Goal: Navigation & Orientation: Find specific page/section

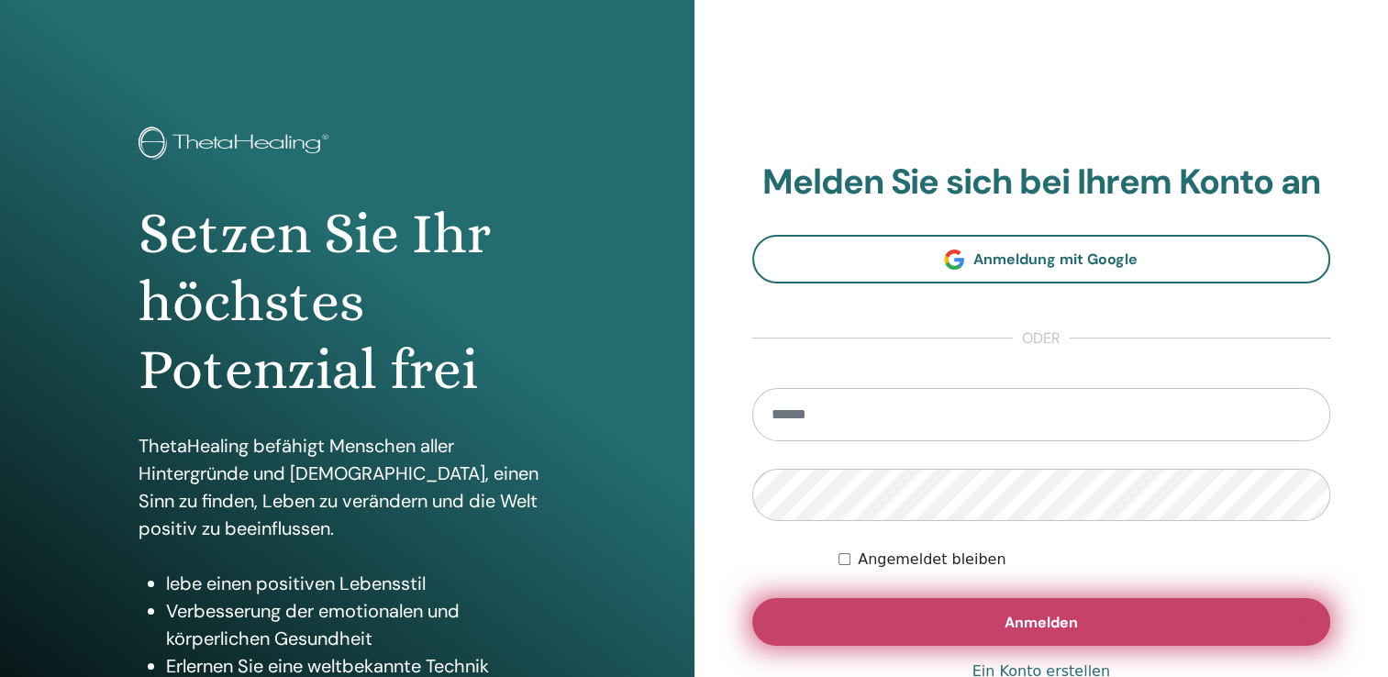
type input "**********"
click at [921, 606] on button "Anmelden" at bounding box center [1041, 622] width 579 height 48
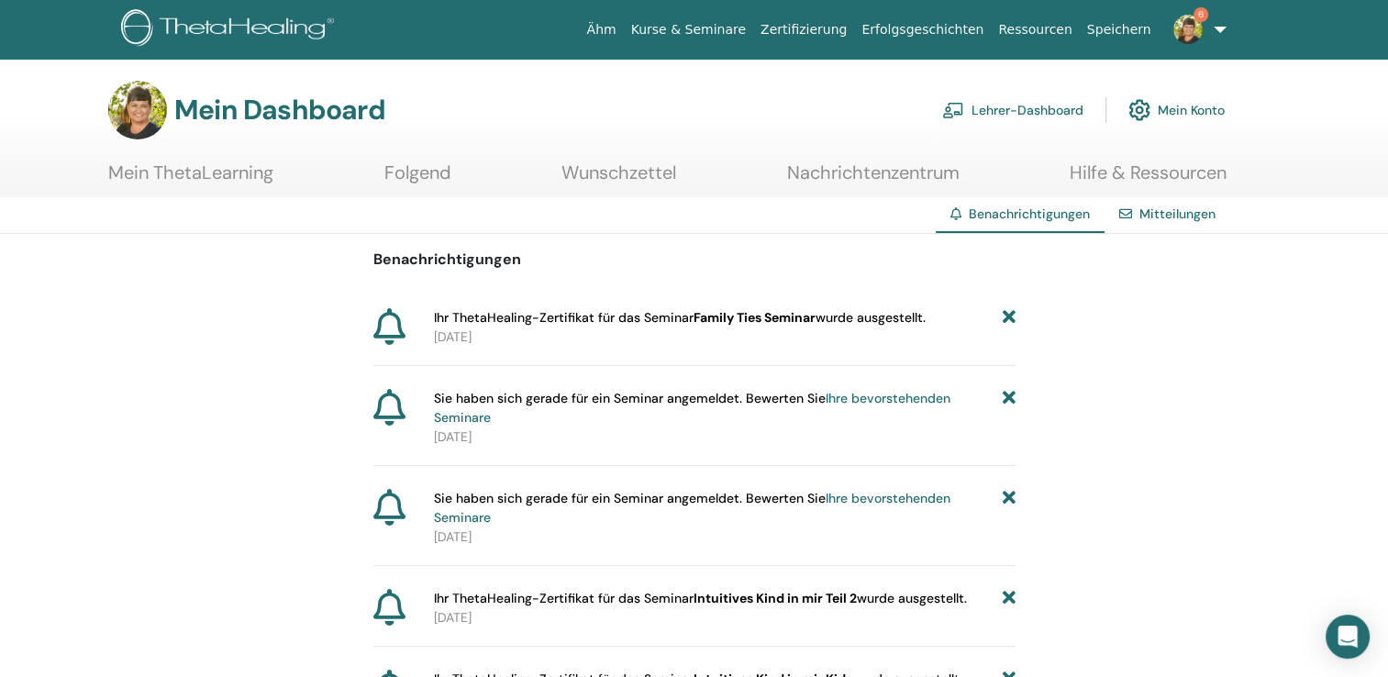
click at [1012, 317] on icon at bounding box center [1008, 317] width 13 height 19
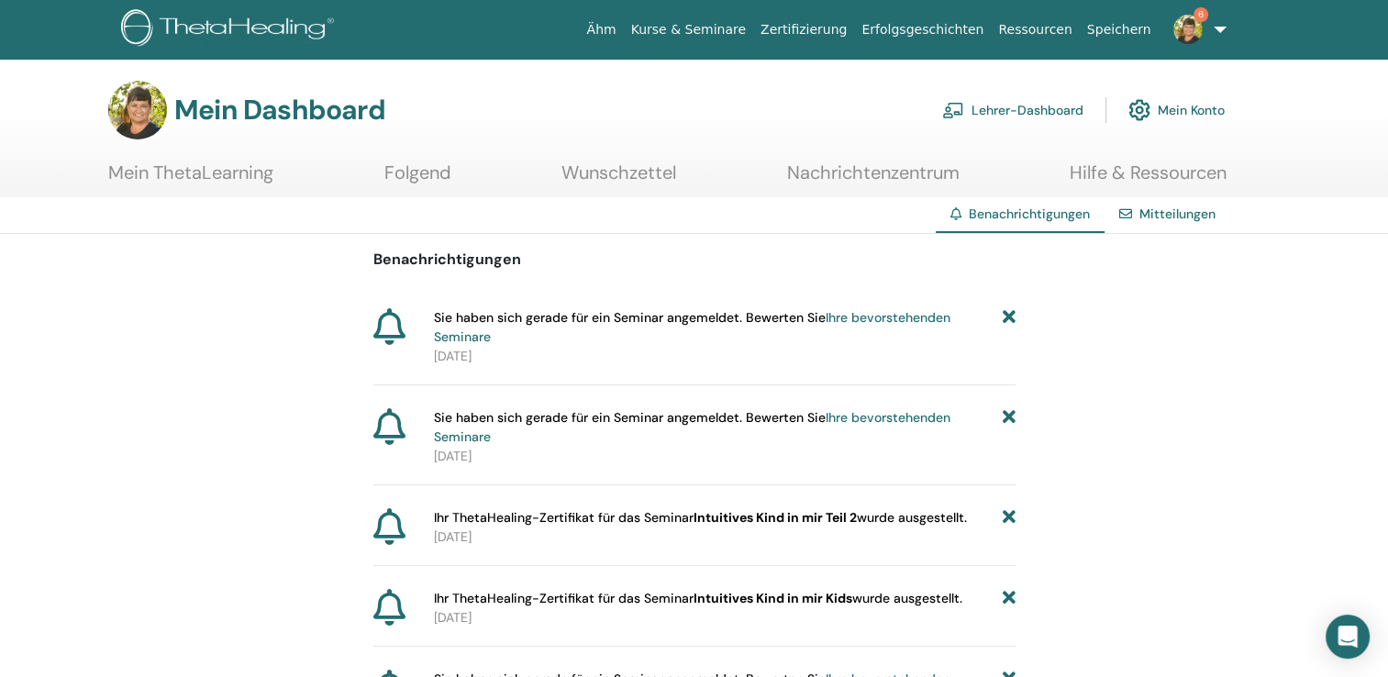
click at [1012, 317] on icon at bounding box center [1008, 327] width 13 height 39
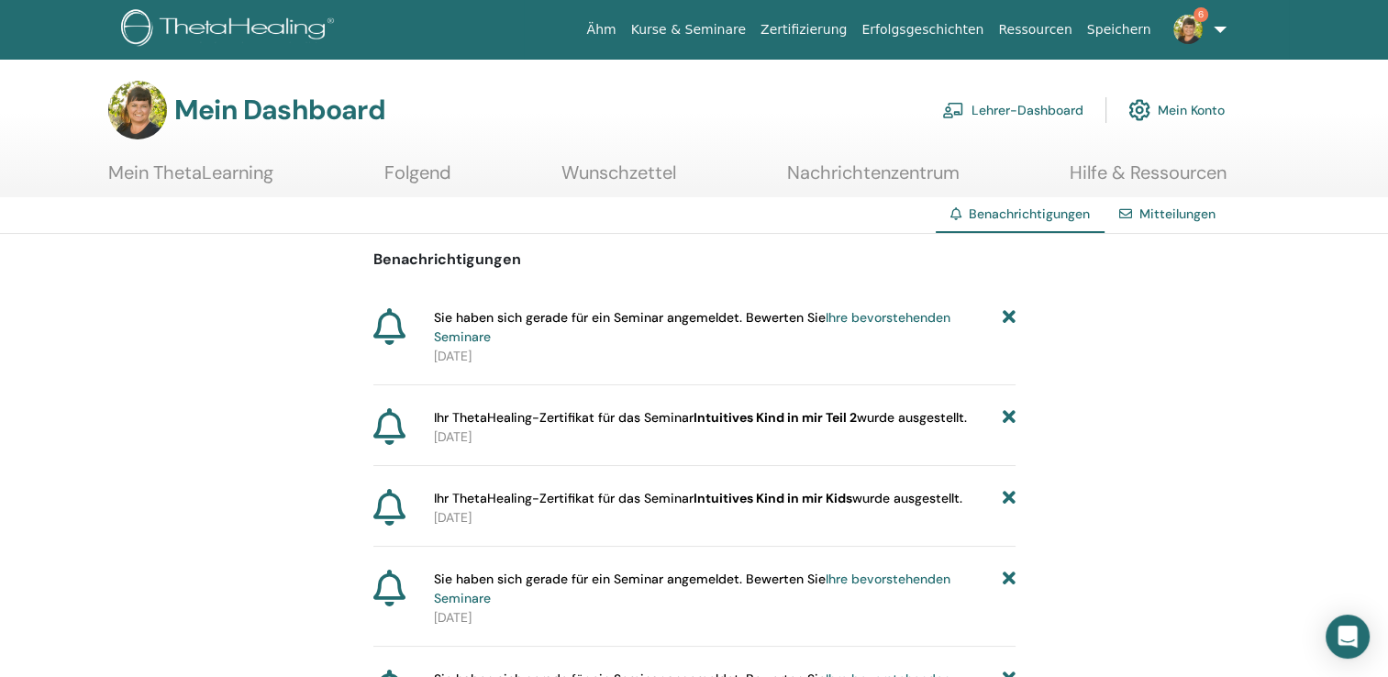
click at [1012, 317] on icon at bounding box center [1008, 327] width 13 height 39
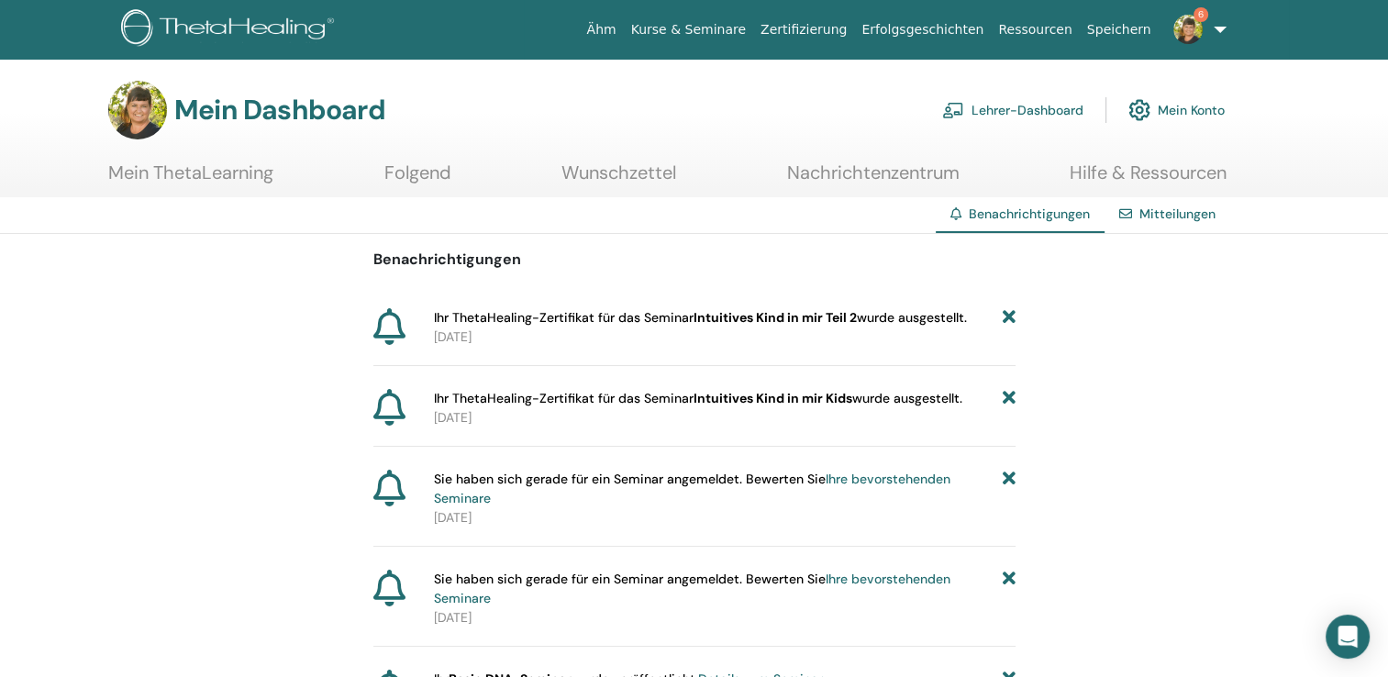
click at [1012, 317] on icon at bounding box center [1008, 317] width 13 height 19
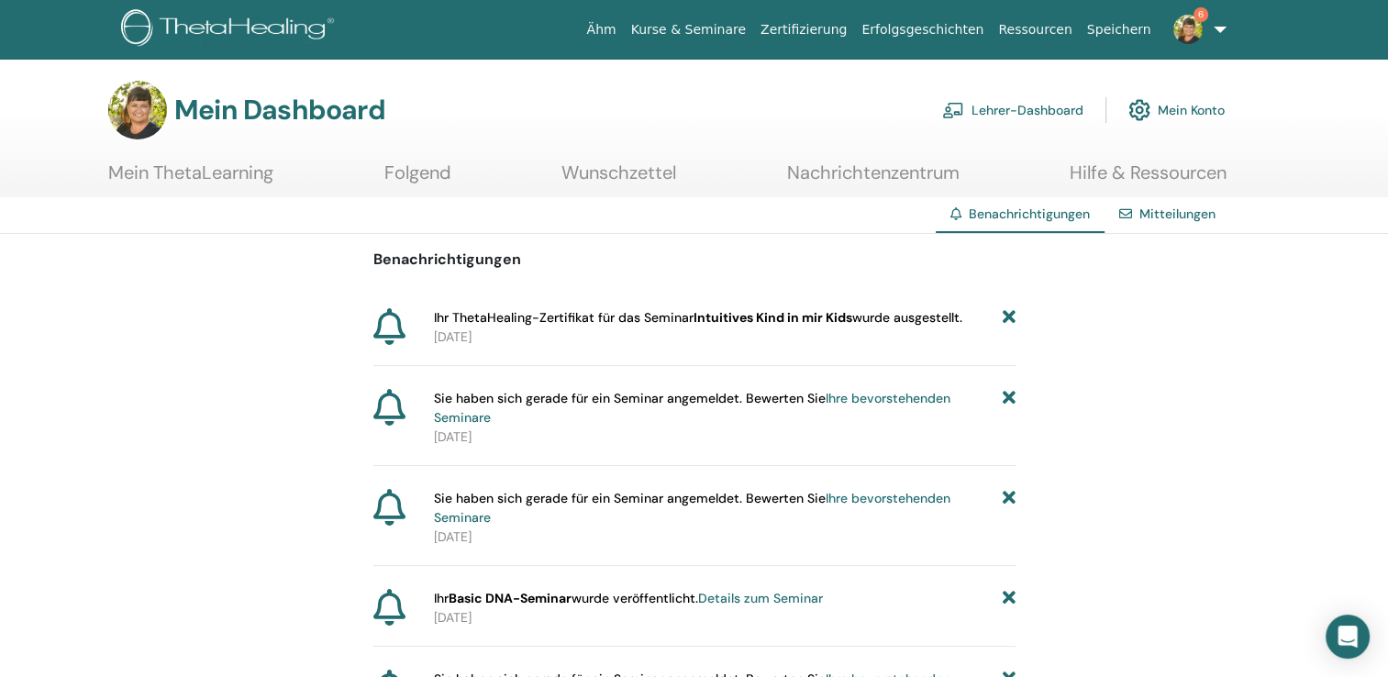
click at [1012, 317] on icon at bounding box center [1008, 317] width 13 height 19
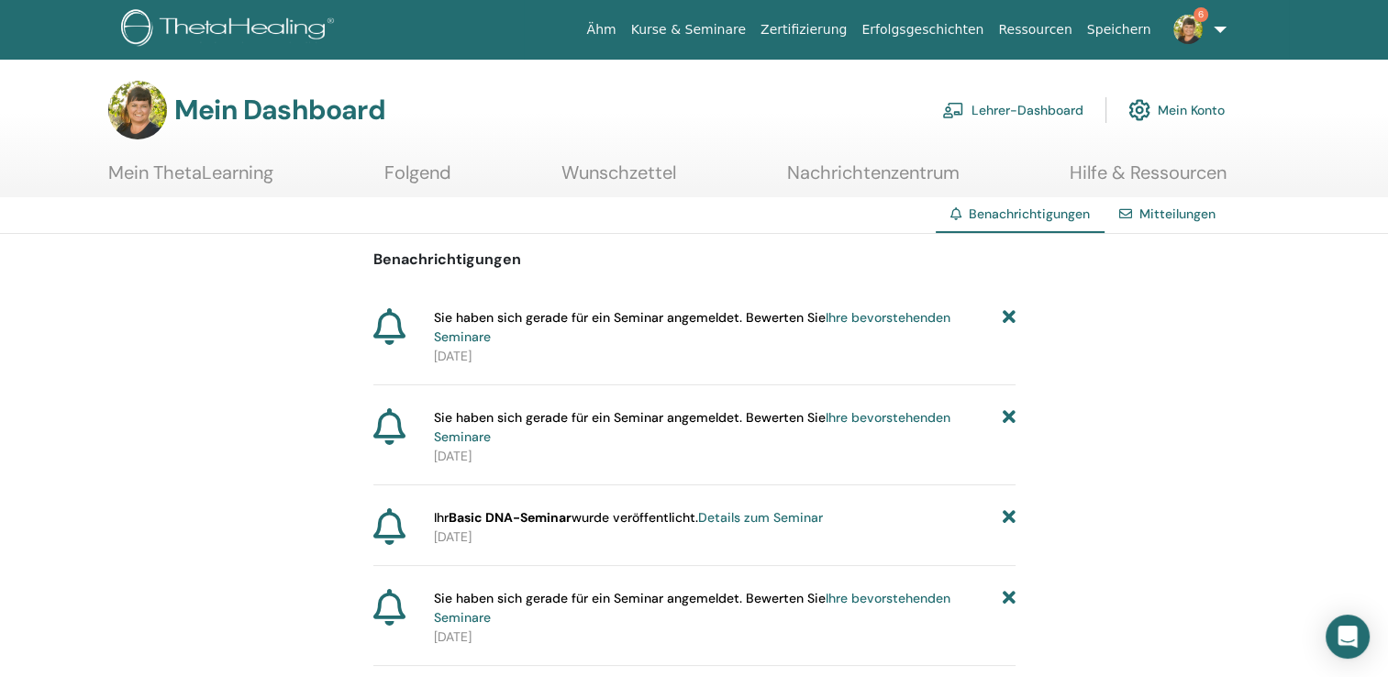
click at [1012, 317] on icon at bounding box center [1008, 327] width 13 height 39
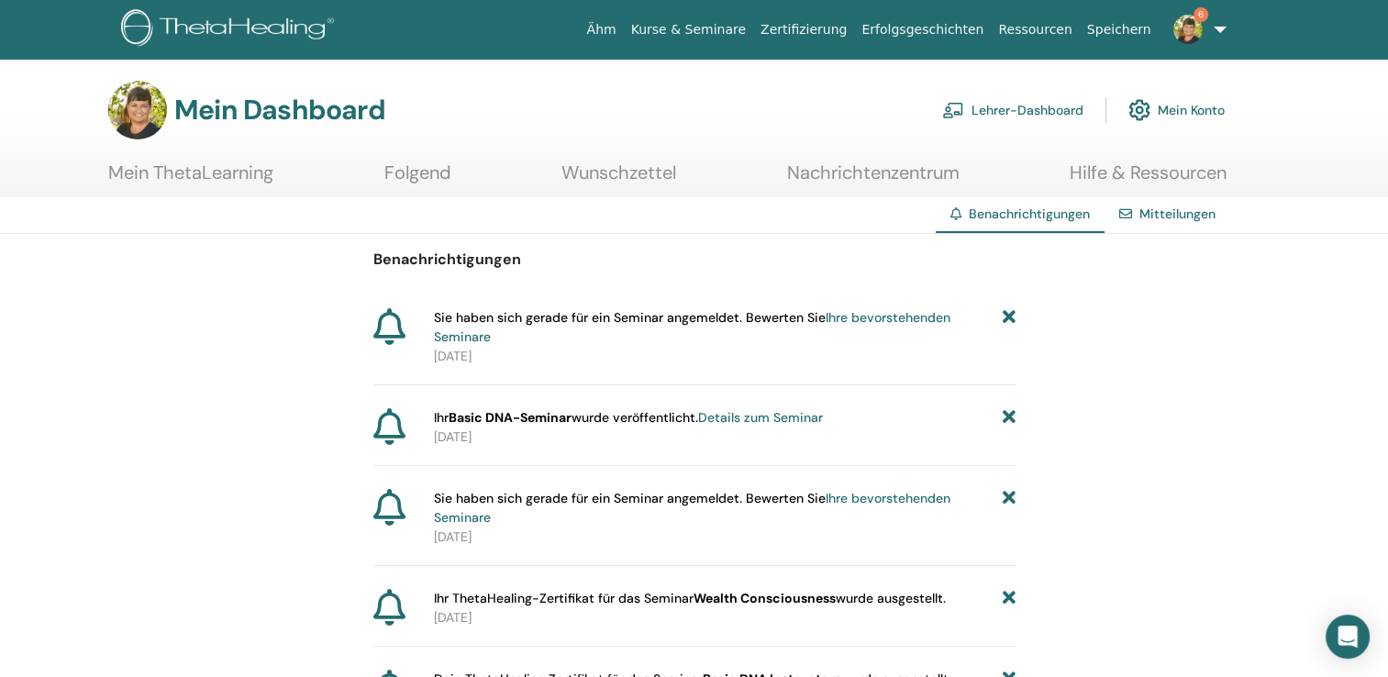
click at [1012, 317] on icon at bounding box center [1008, 327] width 13 height 39
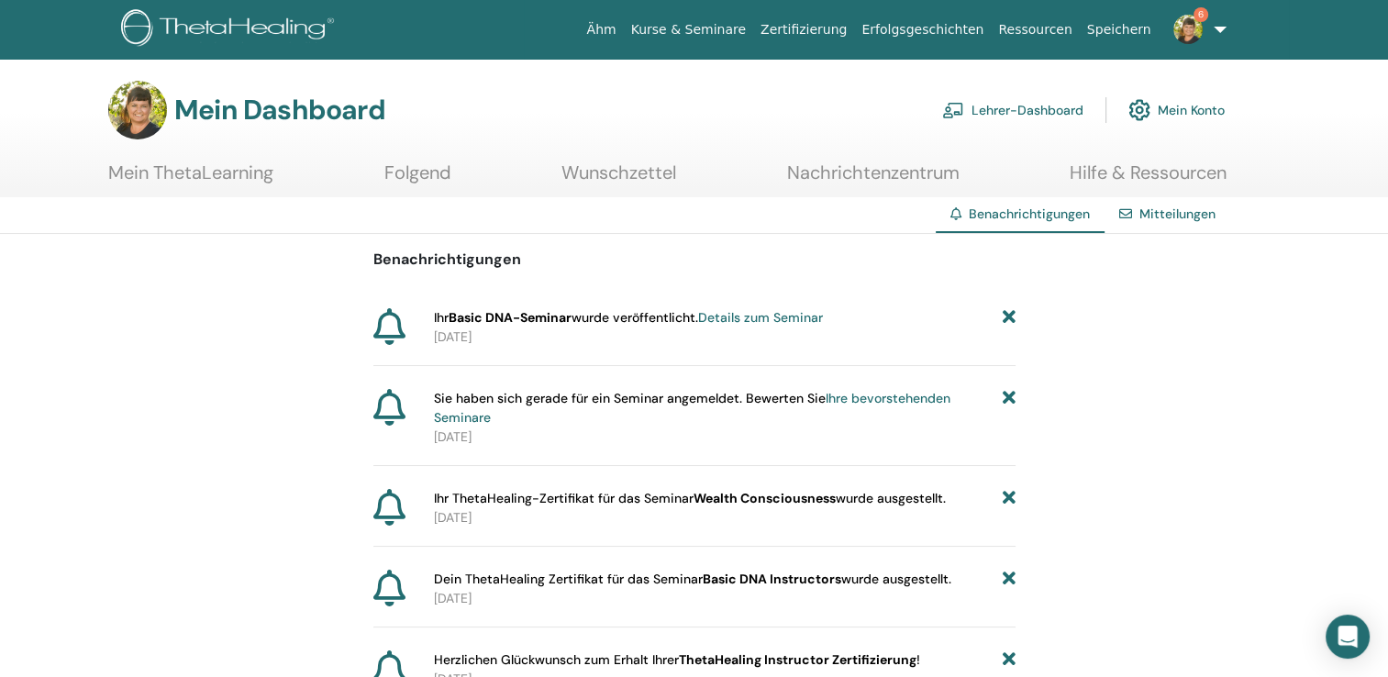
click at [271, 161] on link "Mein ThetaLearning" at bounding box center [190, 179] width 165 height 36
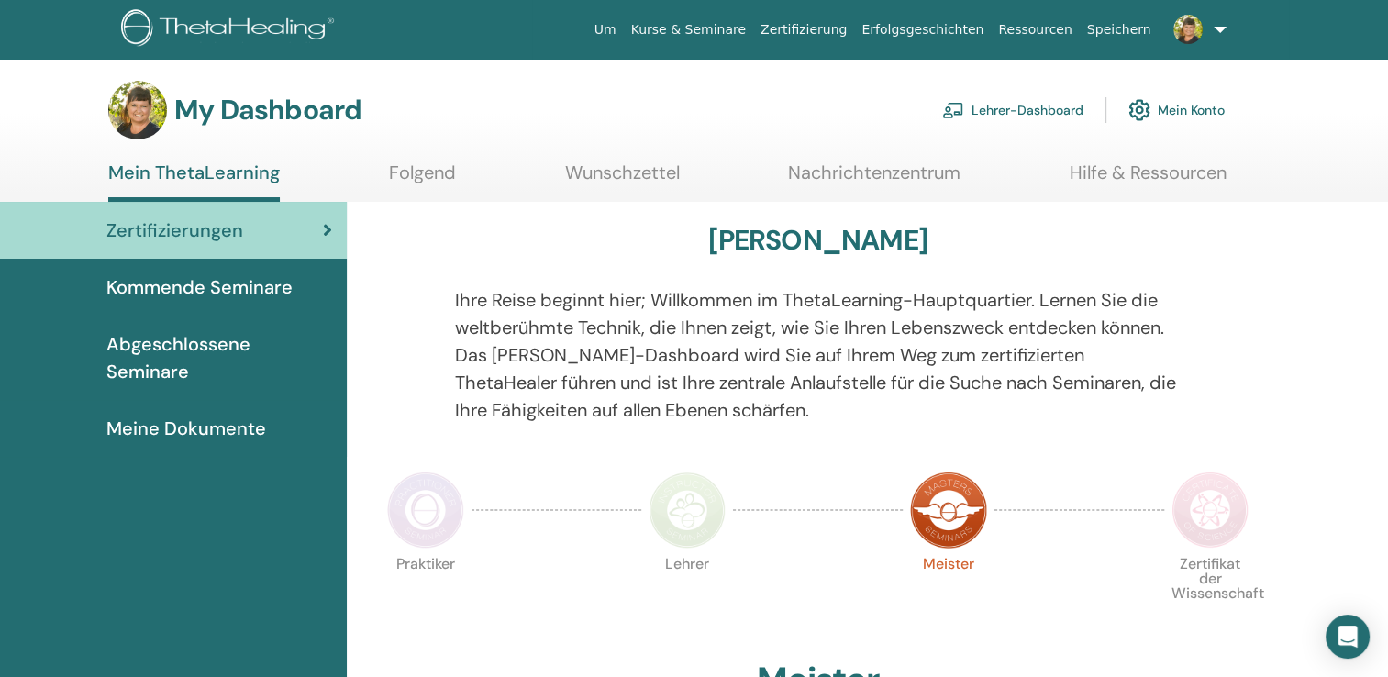
click at [1015, 107] on link "Lehrer-Dashboard" at bounding box center [1012, 110] width 141 height 40
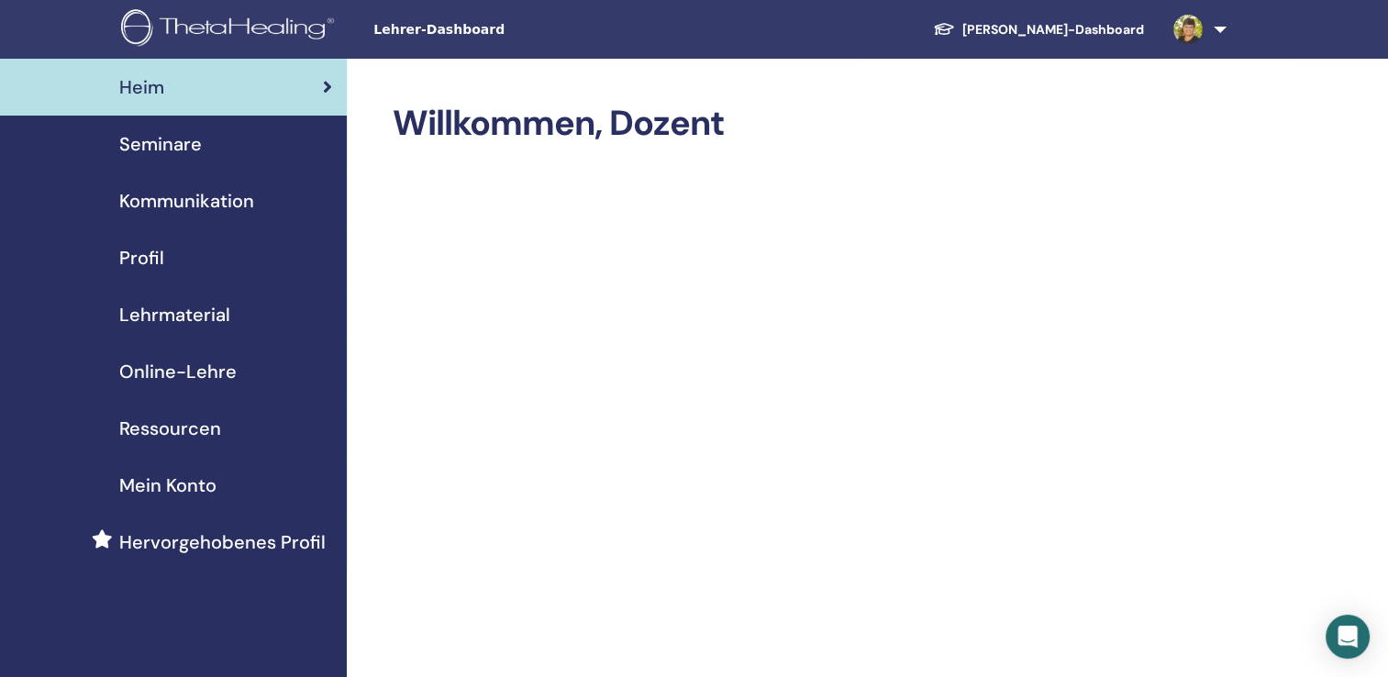
click at [178, 156] on span "Seminare" at bounding box center [160, 144] width 83 height 28
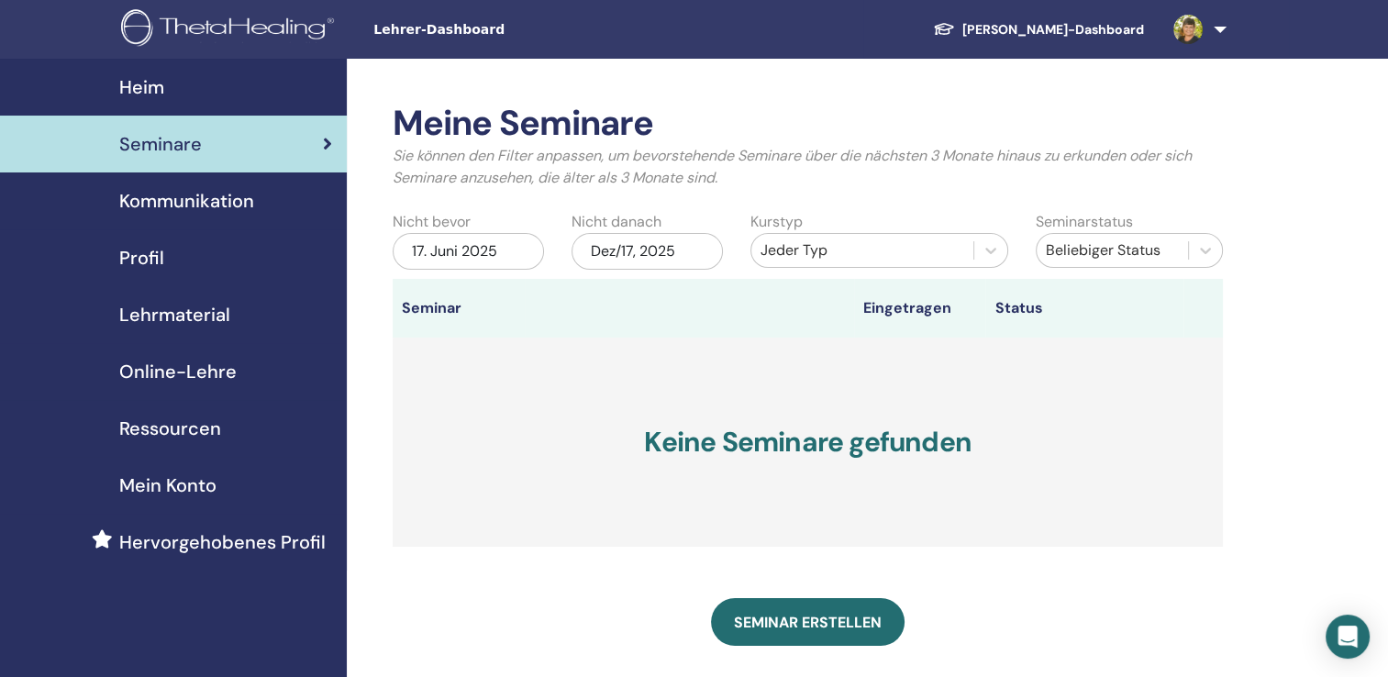
click at [1111, 28] on font "[PERSON_NAME]-Dashboard" at bounding box center [1053, 29] width 182 height 17
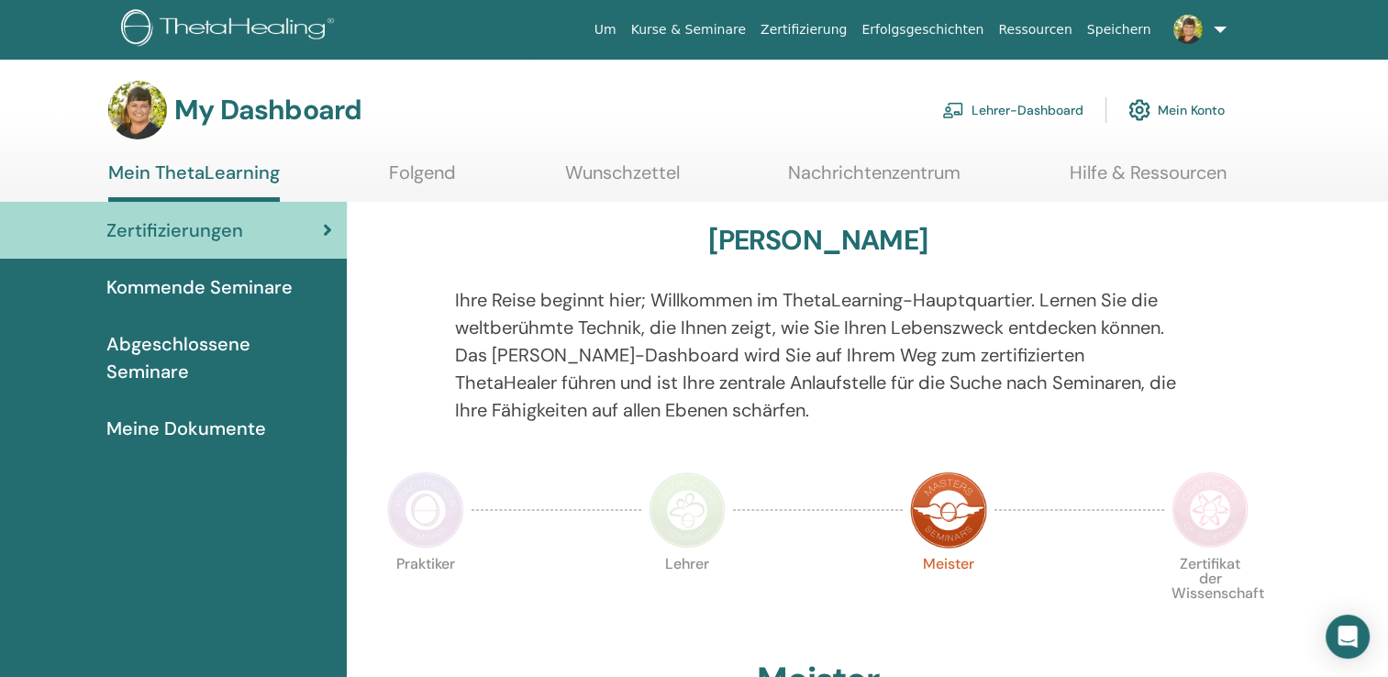
click at [448, 512] on img at bounding box center [425, 509] width 77 height 77
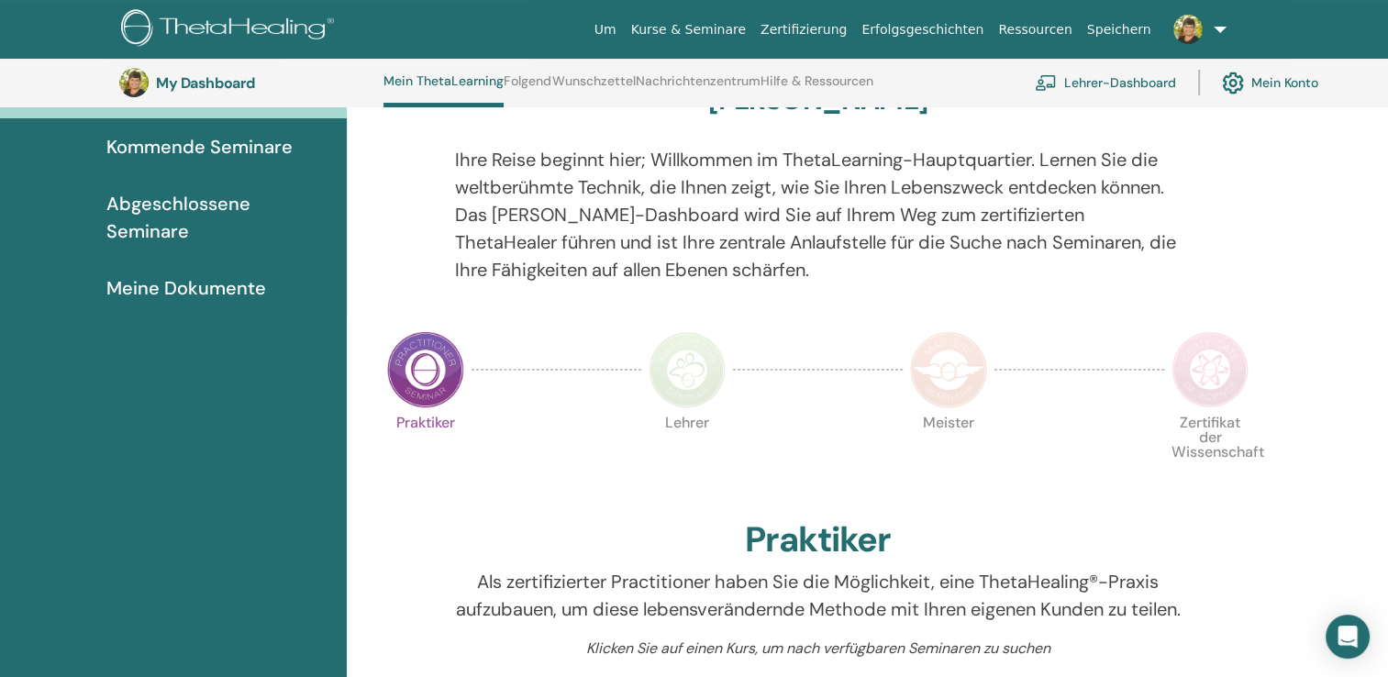
scroll to position [183, 0]
